Goal: Task Accomplishment & Management: Complete application form

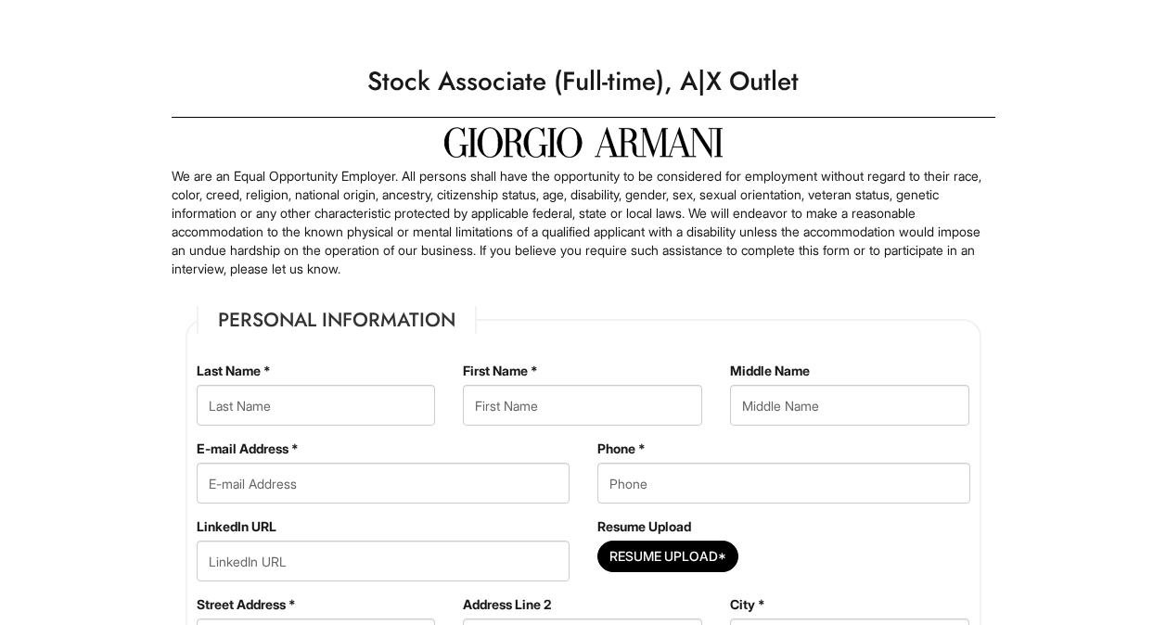
type Applied "[DATE]"
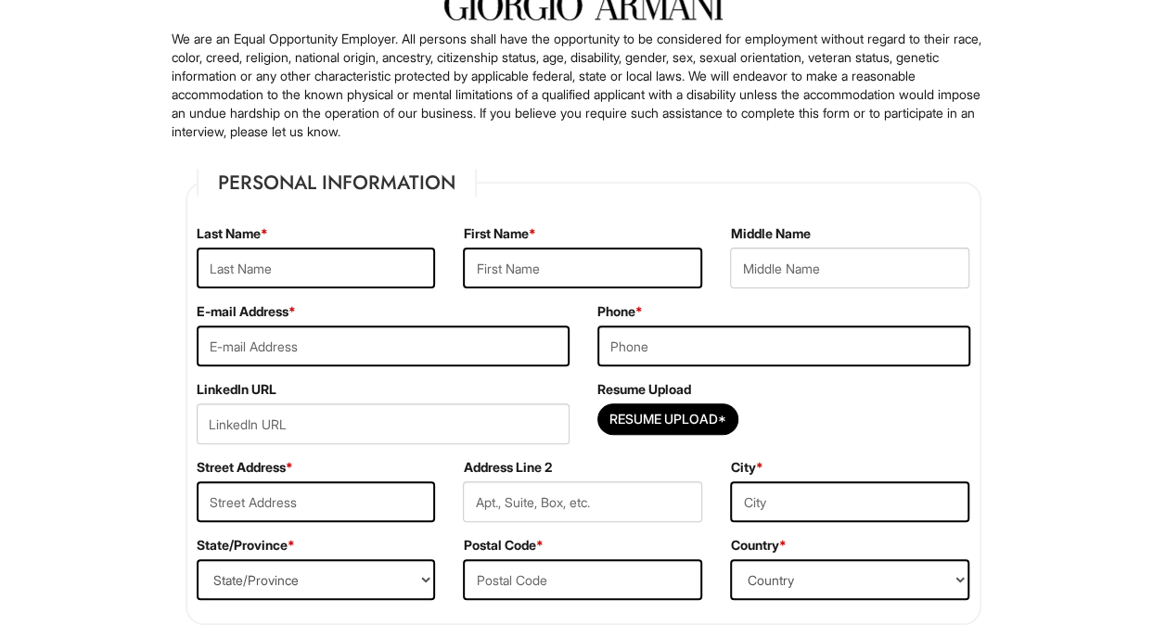
scroll to position [137, 0]
click at [310, 282] on input "text" at bounding box center [316, 268] width 239 height 41
type input "[PERSON_NAME]"
type input "Mariori"
type input "[EMAIL_ADDRESS][DOMAIN_NAME]"
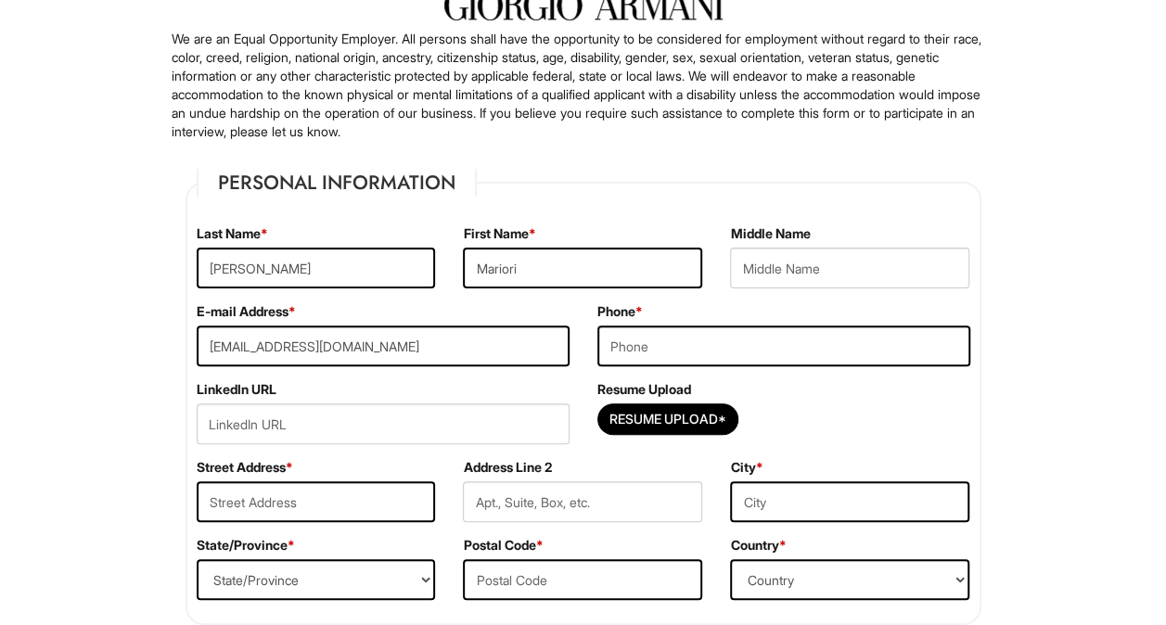
type input "5126682109"
type input "78757"
select select "[GEOGRAPHIC_DATA]"
click at [337, 358] on input "[EMAIL_ADDRESS][DOMAIN_NAME]" at bounding box center [383, 345] width 373 height 41
click at [319, 356] on input "[EMAIL_ADDRESS][DOMAIN_NAME]" at bounding box center [383, 345] width 373 height 41
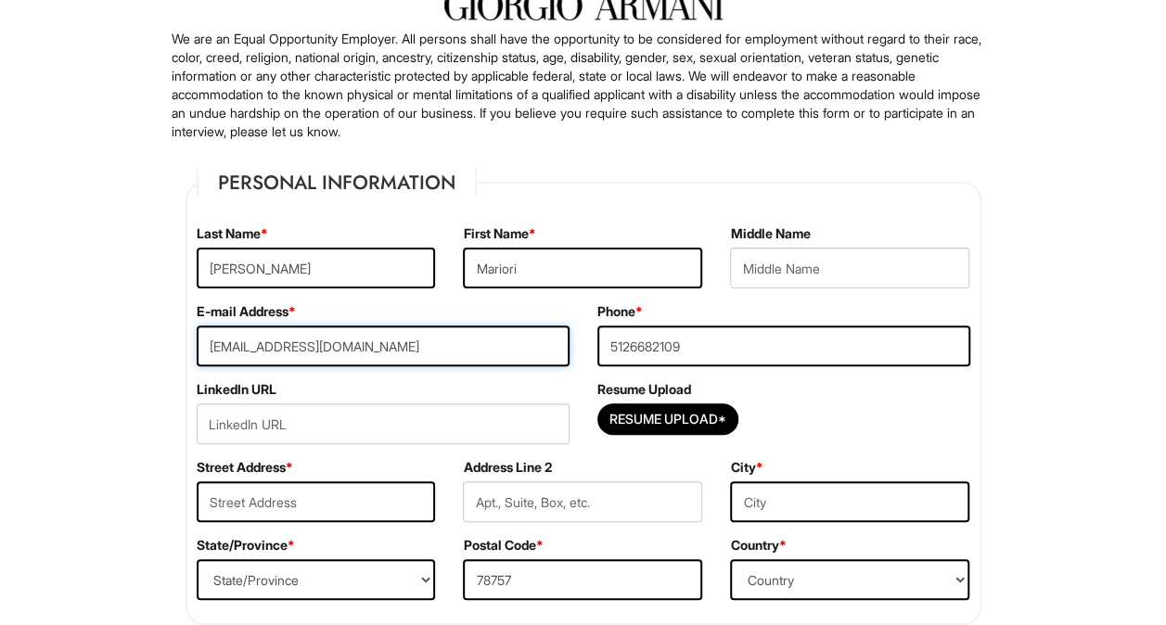
click at [319, 356] on input "[EMAIL_ADDRESS][DOMAIN_NAME]" at bounding box center [383, 345] width 373 height 41
click at [292, 356] on input "email" at bounding box center [383, 345] width 373 height 41
type input "M"
type input "[EMAIL_ADDRESS][DOMAIN_NAME]"
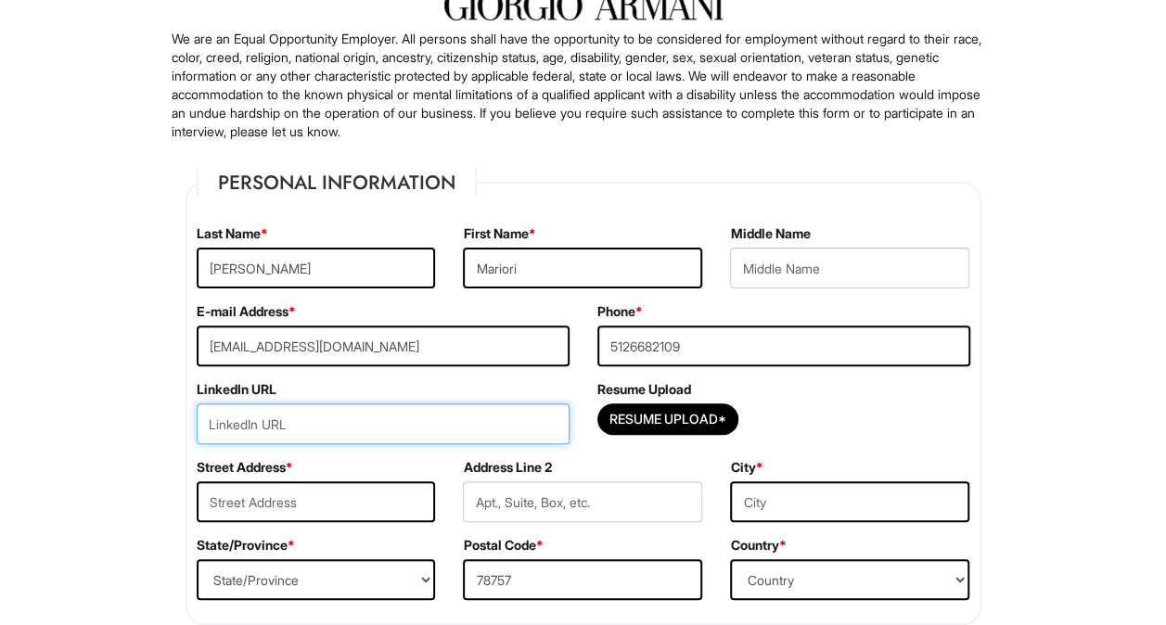
click at [365, 421] on input "url" at bounding box center [383, 423] width 373 height 41
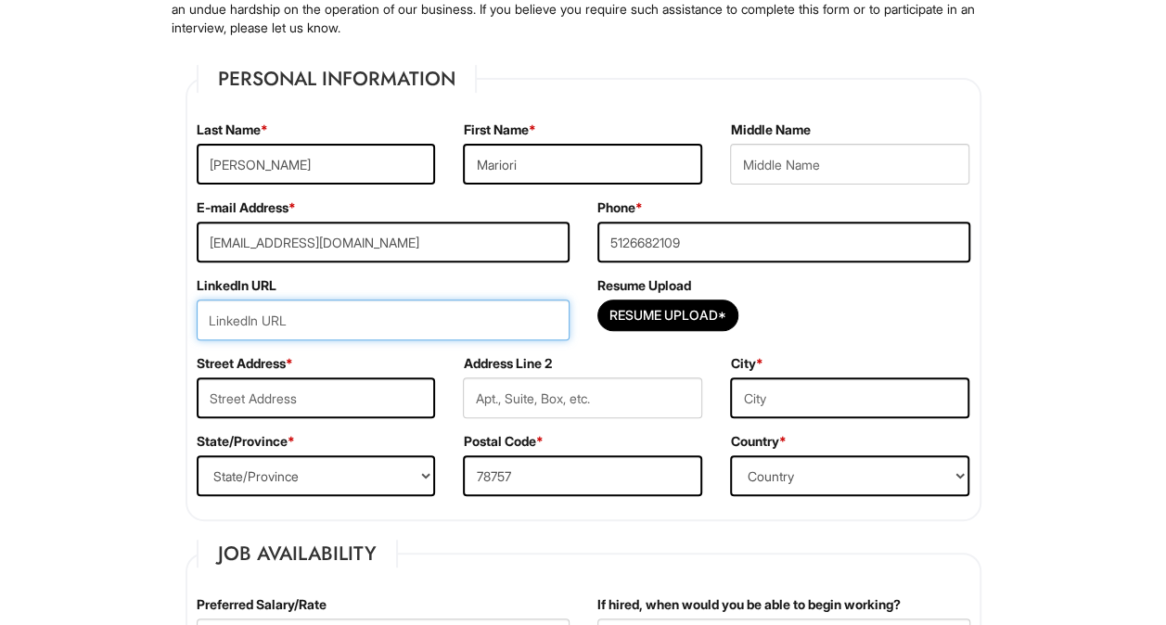
scroll to position [241, 0]
